Goal: Information Seeking & Learning: Learn about a topic

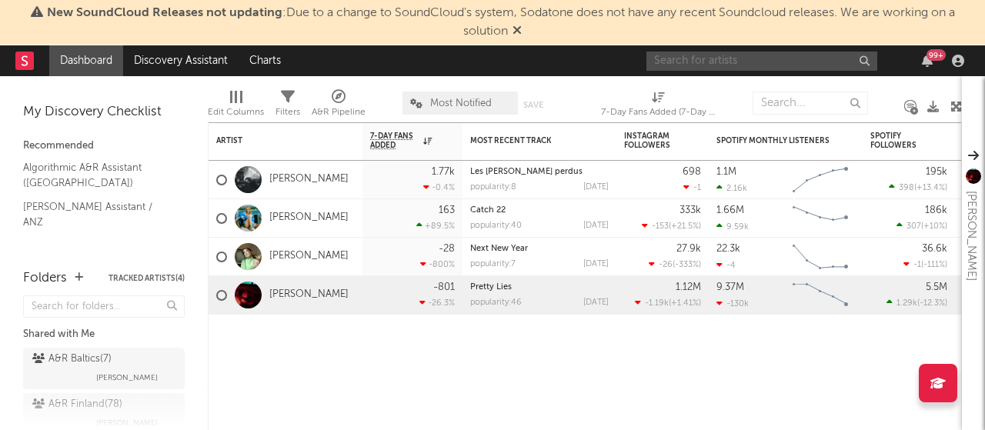
click at [814, 58] on input "text" at bounding box center [761, 61] width 231 height 19
click at [725, 61] on input "text" at bounding box center [761, 61] width 231 height 19
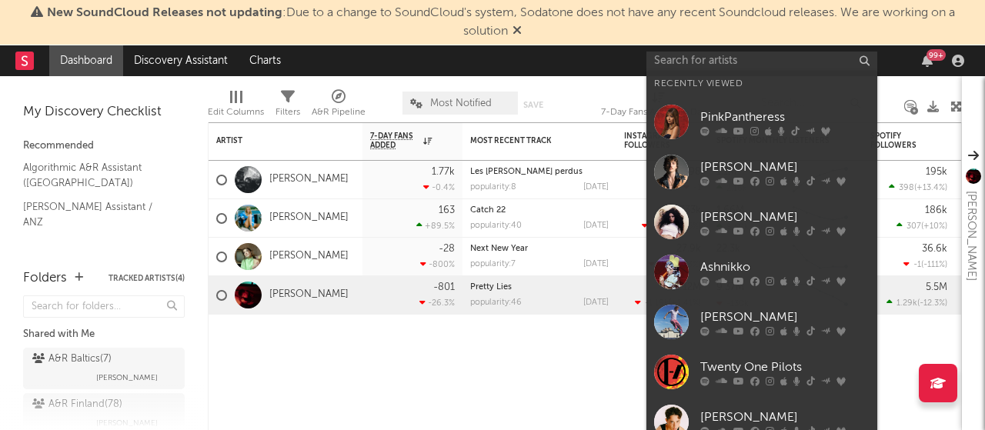
click at [736, 260] on div "Ashnikko" at bounding box center [784, 268] width 169 height 18
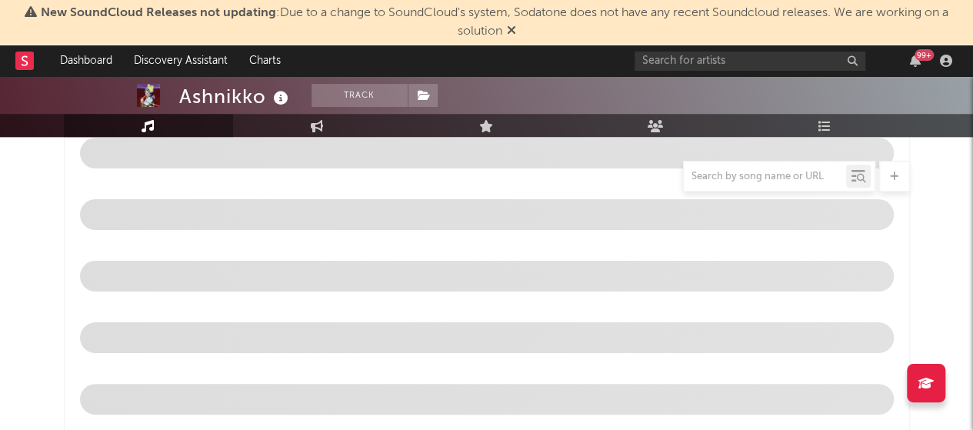
scroll to position [589, 0]
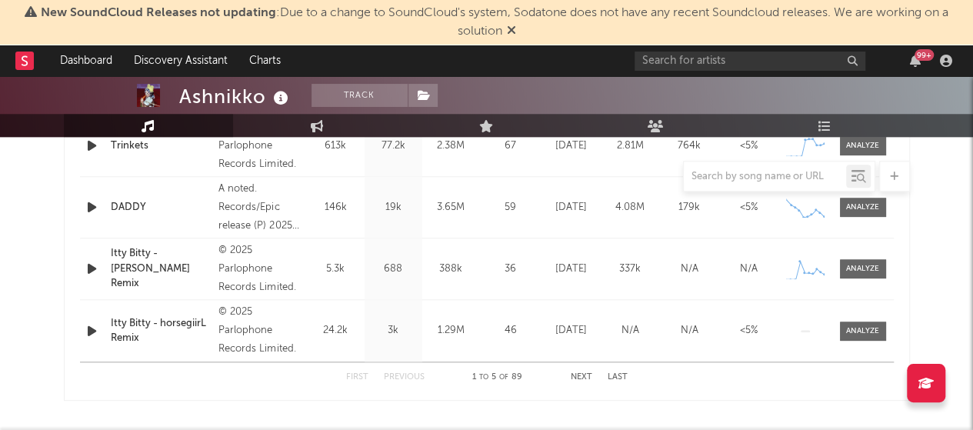
select select "6m"
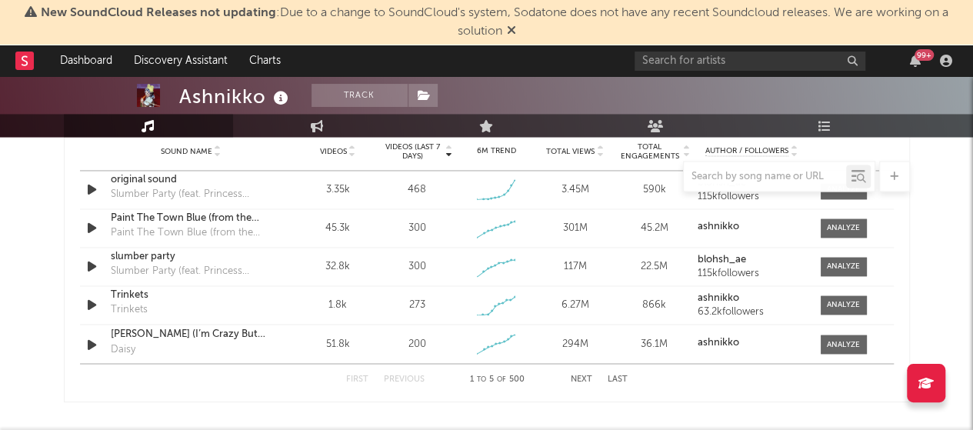
scroll to position [1134, 0]
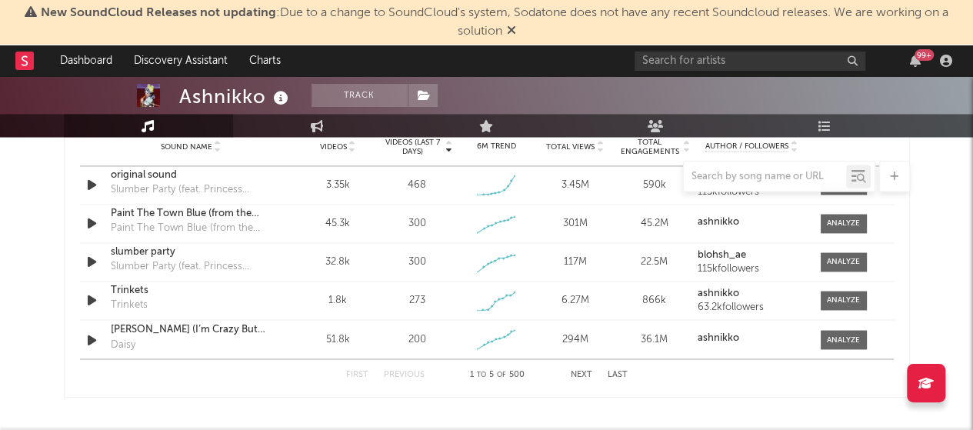
click at [583, 370] on button "Next" at bounding box center [582, 374] width 22 height 8
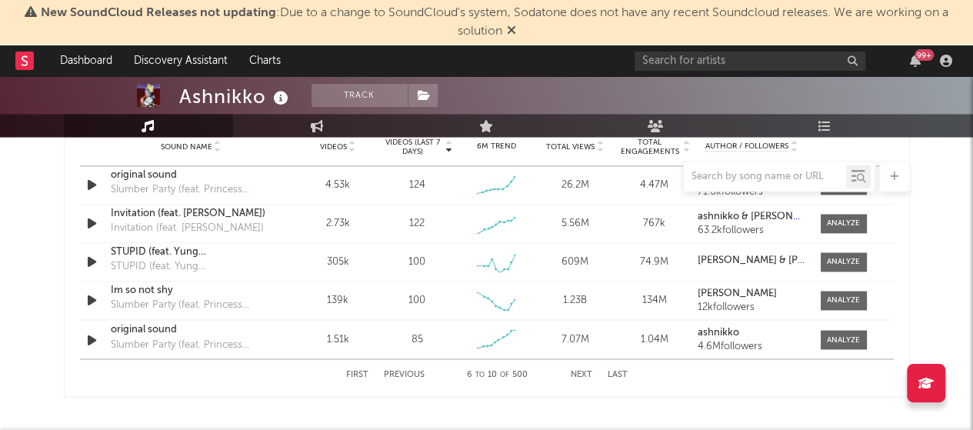
click at [408, 372] on button "Previous" at bounding box center [404, 374] width 41 height 8
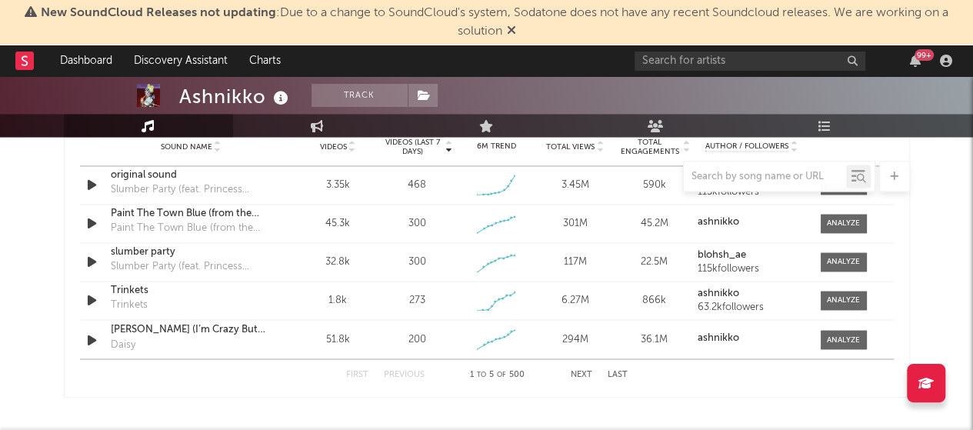
click at [220, 289] on div "Trinkets" at bounding box center [191, 290] width 161 height 15
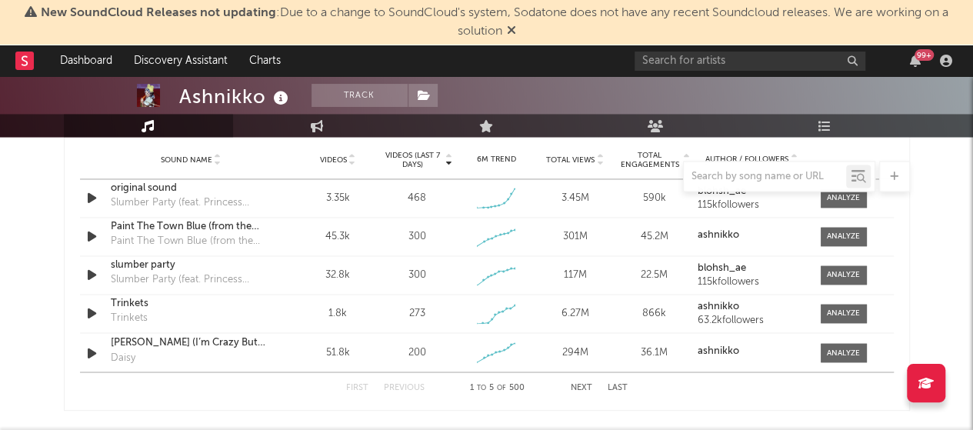
scroll to position [1125, 0]
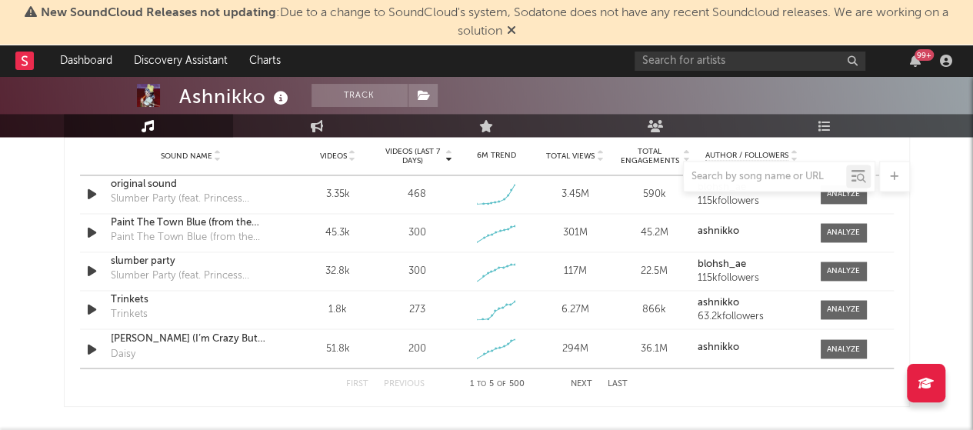
click at [833, 305] on div at bounding box center [843, 310] width 33 height 12
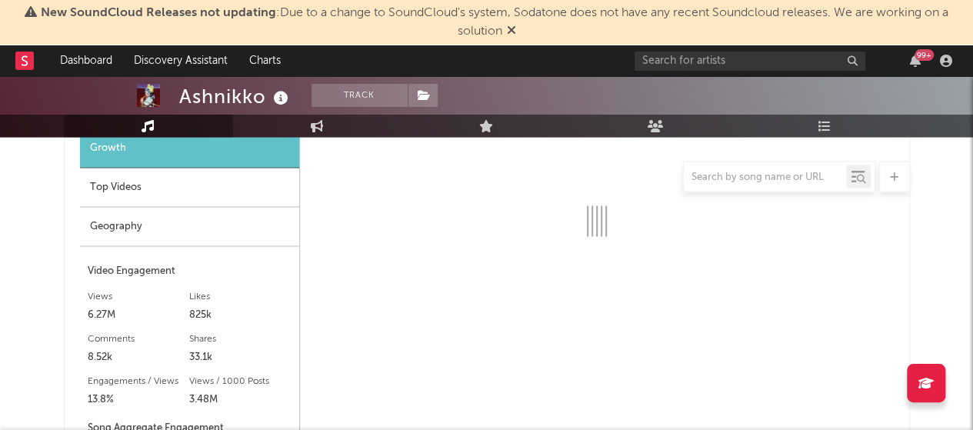
scroll to position [1325, 0]
select select "1w"
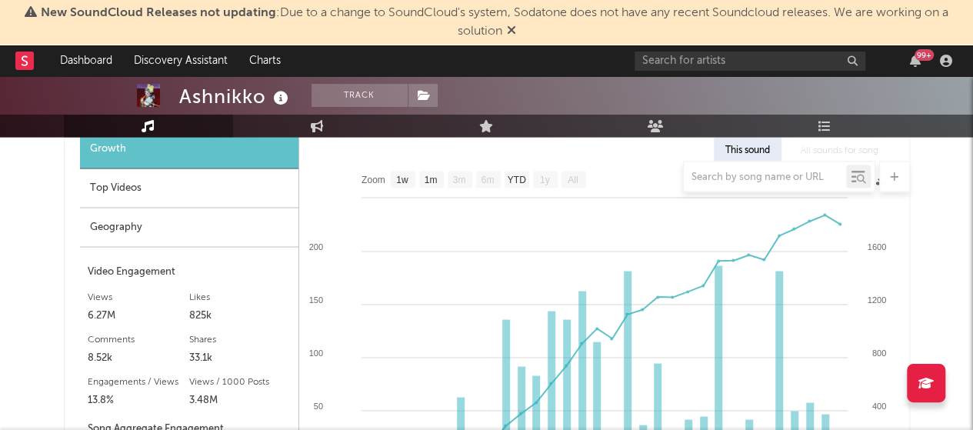
click at [268, 222] on div "Geography" at bounding box center [189, 227] width 219 height 39
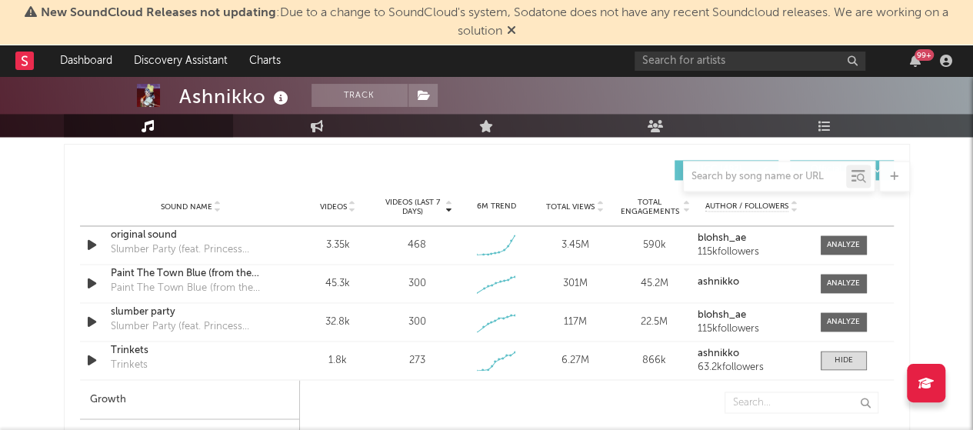
scroll to position [1053, 0]
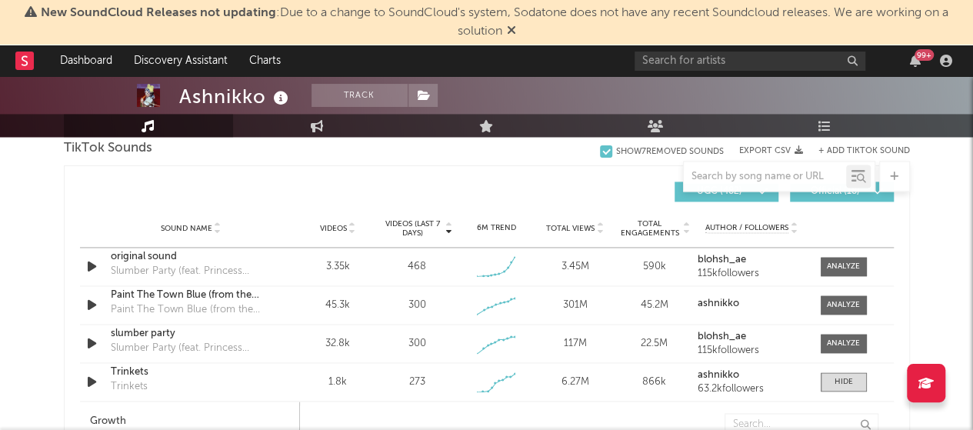
click at [839, 261] on div at bounding box center [843, 267] width 33 height 12
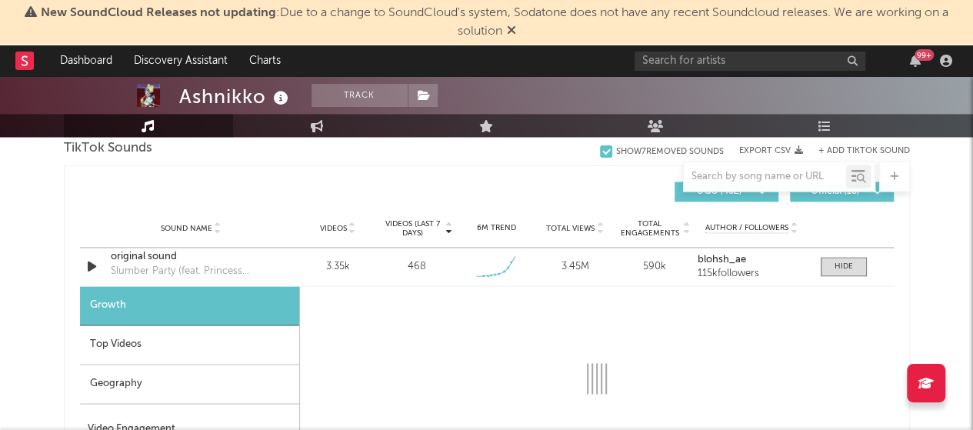
click at [186, 388] on div "Geography" at bounding box center [189, 384] width 219 height 39
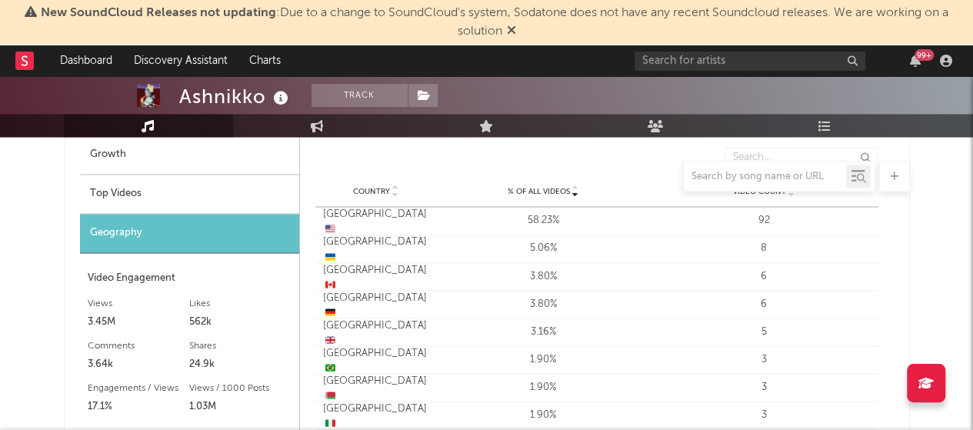
scroll to position [1216, 0]
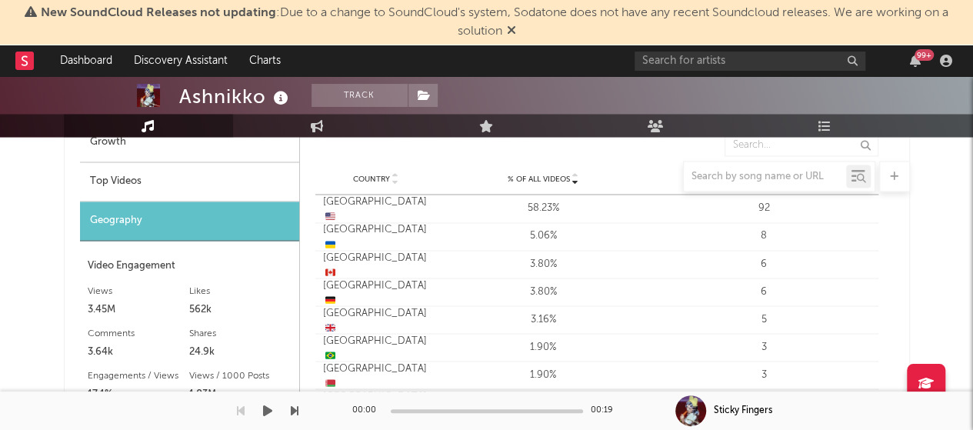
click at [448, 288] on div "3.80%" at bounding box center [543, 291] width 213 height 15
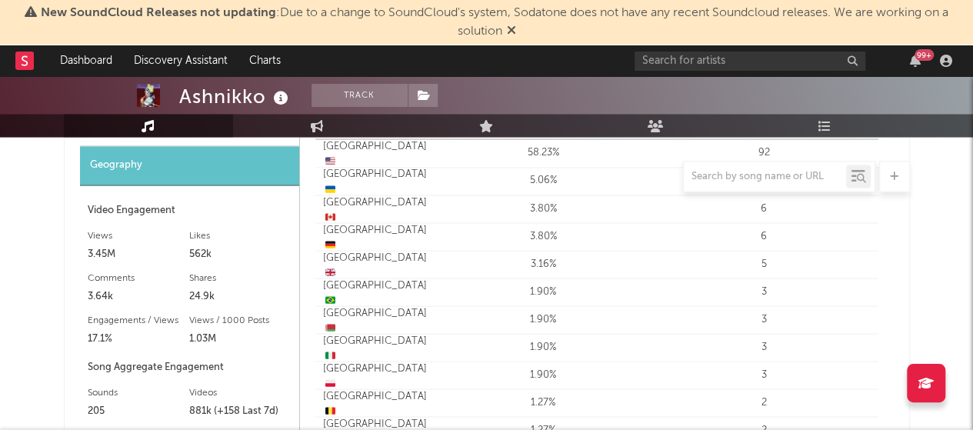
scroll to position [1274, 0]
